Goal: Information Seeking & Learning: Learn about a topic

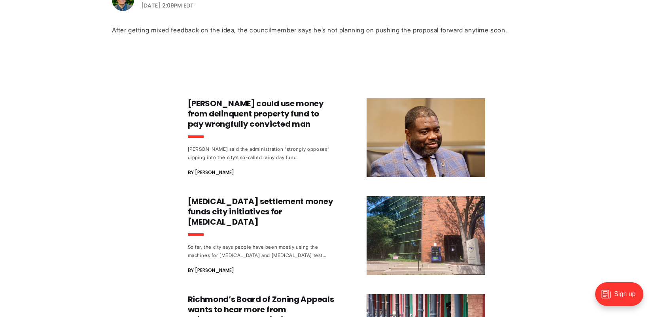
scroll to position [216, 0]
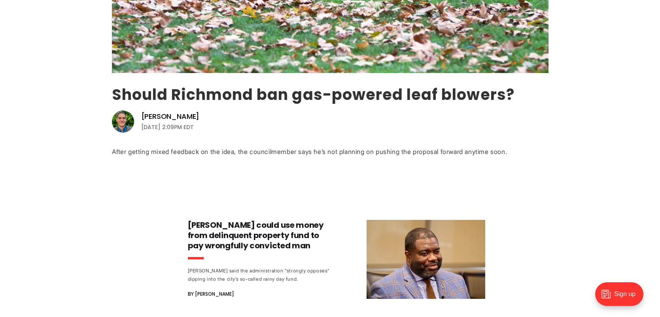
click at [223, 95] on link "Should Richmond ban gas-powered leaf blowers?" at bounding box center [313, 94] width 402 height 21
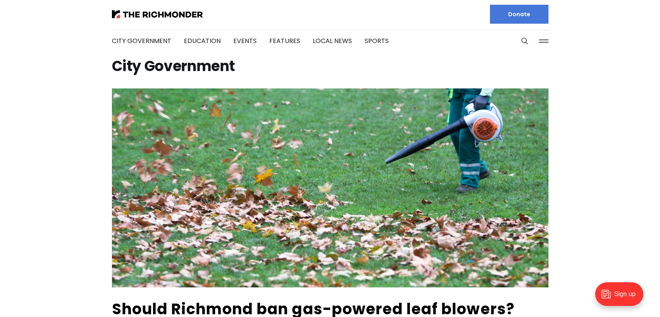
scroll to position [0, 0]
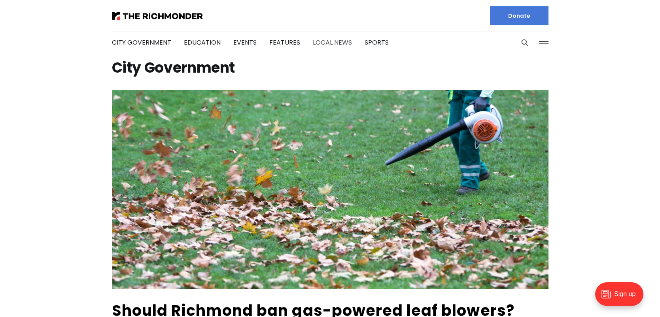
click at [318, 43] on link "Local News" at bounding box center [332, 42] width 39 height 9
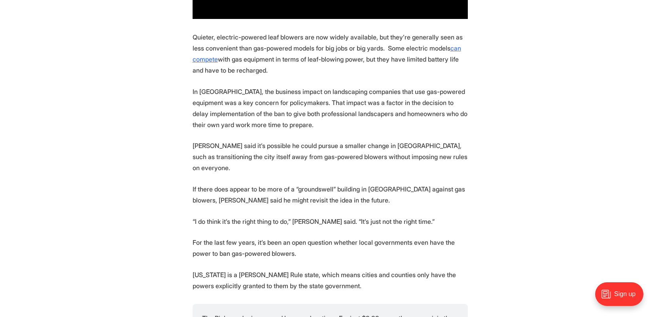
scroll to position [681, 0]
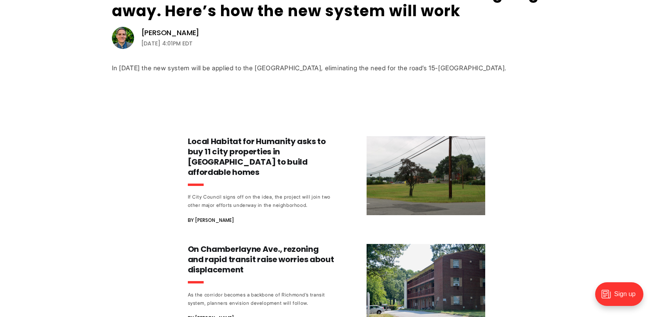
scroll to position [325, 0]
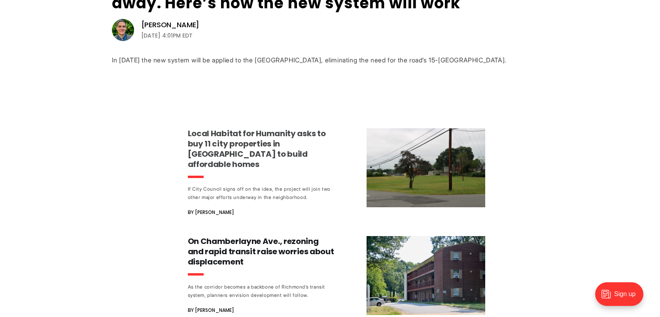
click at [236, 149] on h3 "Local Habitat for Humanity asks to buy 11 city properties in [GEOGRAPHIC_DATA] …" at bounding box center [261, 148] width 147 height 41
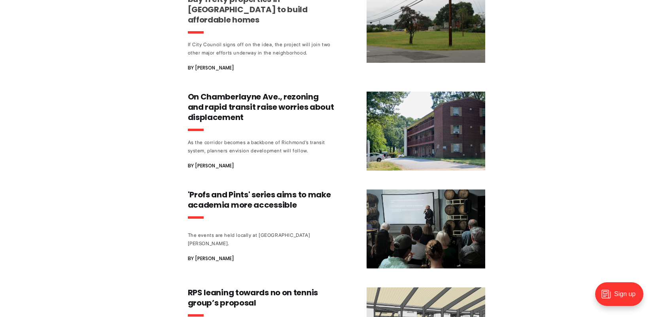
scroll to position [471, 0]
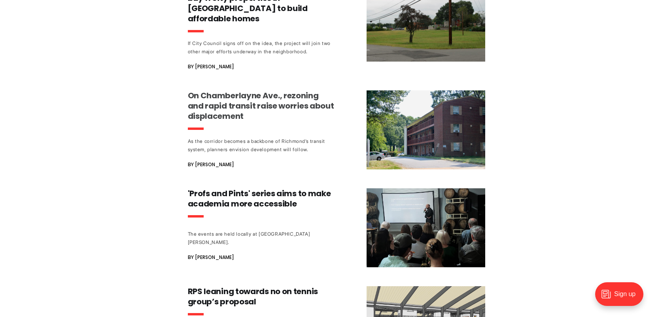
click at [227, 118] on h3 "On Chamberlayne Ave., rezoning and rapid transit raise worries about displaceme…" at bounding box center [261, 106] width 147 height 31
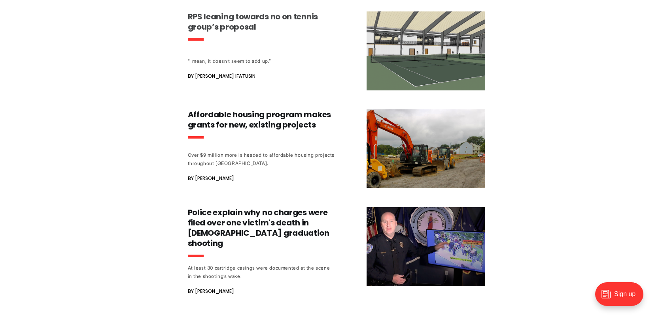
scroll to position [777, 0]
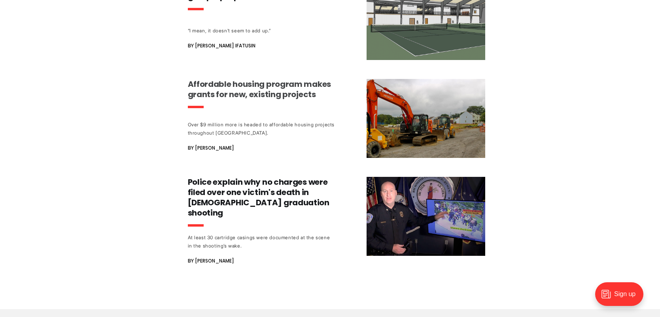
click at [226, 100] on h3 "Affordable housing program makes grants for new, existing projects" at bounding box center [261, 89] width 147 height 21
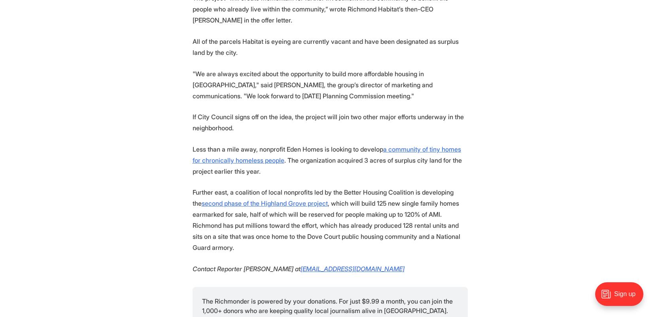
scroll to position [878, 0]
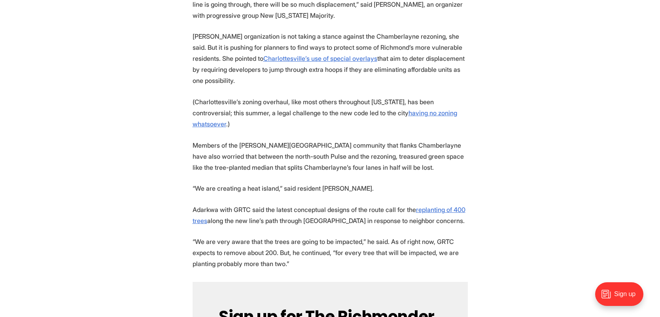
scroll to position [1642, 0]
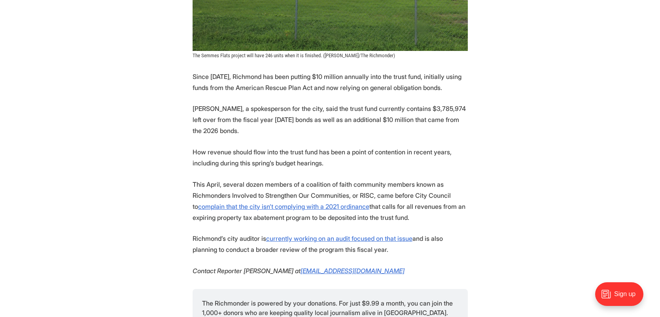
scroll to position [1345, 0]
